Goal: Navigation & Orientation: Find specific page/section

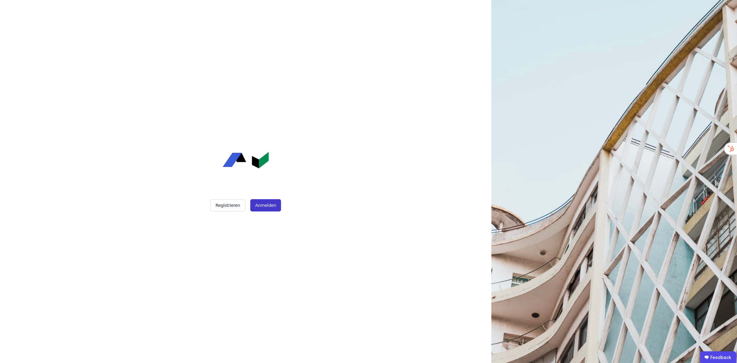
click at [264, 203] on button "Anmelden" at bounding box center [265, 205] width 31 height 12
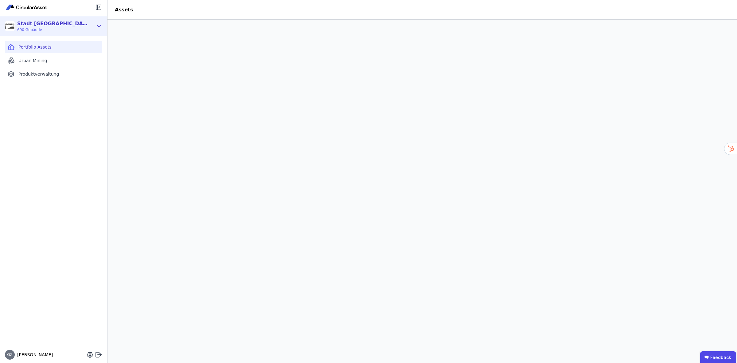
click at [76, 20] on div "Stadt [GEOGRAPHIC_DATA] Gebäudemanagement" at bounding box center [52, 23] width 71 height 7
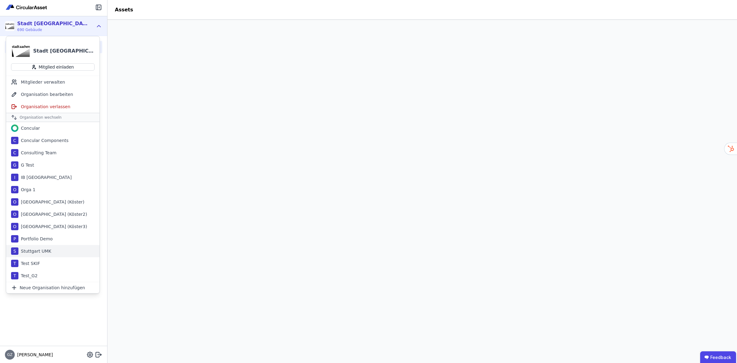
click at [65, 249] on div "S Stuttgart UMK" at bounding box center [52, 251] width 93 height 12
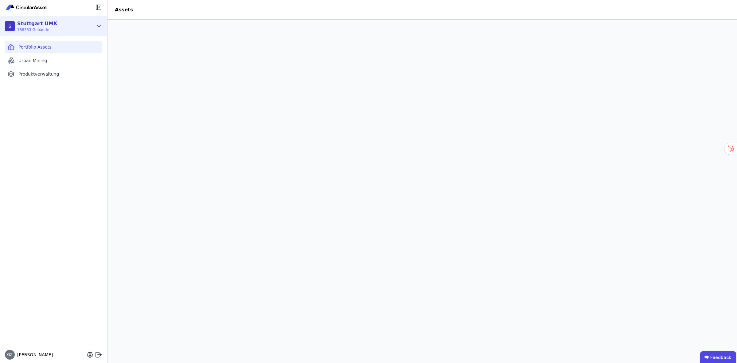
click at [64, 29] on div "S [GEOGRAPHIC_DATA] UMK 188333 Gebäude" at bounding box center [49, 26] width 88 height 12
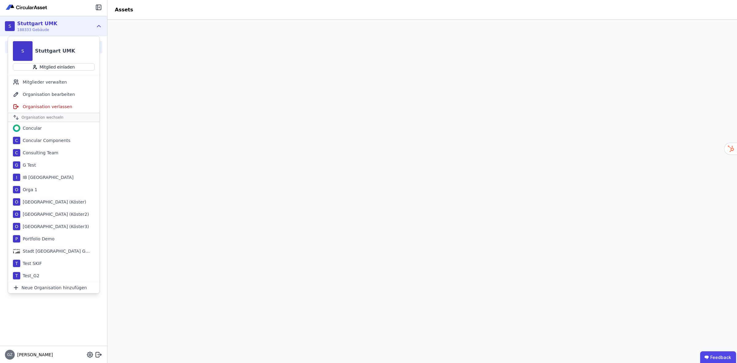
click at [384, 11] on header "Assets" at bounding box center [423, 10] width 630 height 20
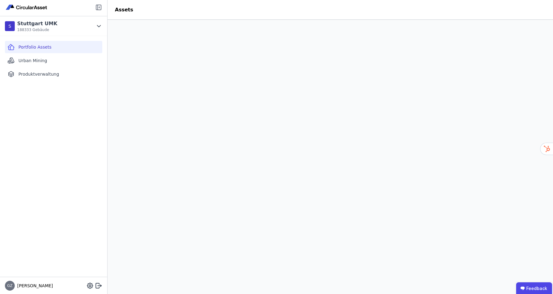
click at [99, 7] on icon at bounding box center [98, 7] width 7 height 7
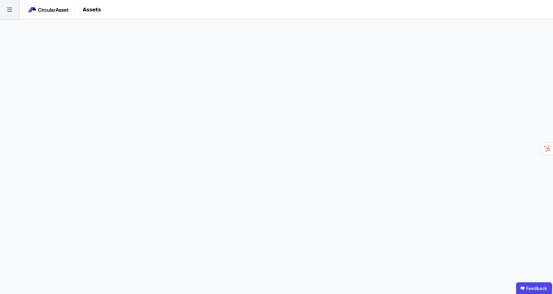
click at [12, 9] on icon at bounding box center [9, 9] width 19 height 19
